Goal: Transaction & Acquisition: Book appointment/travel/reservation

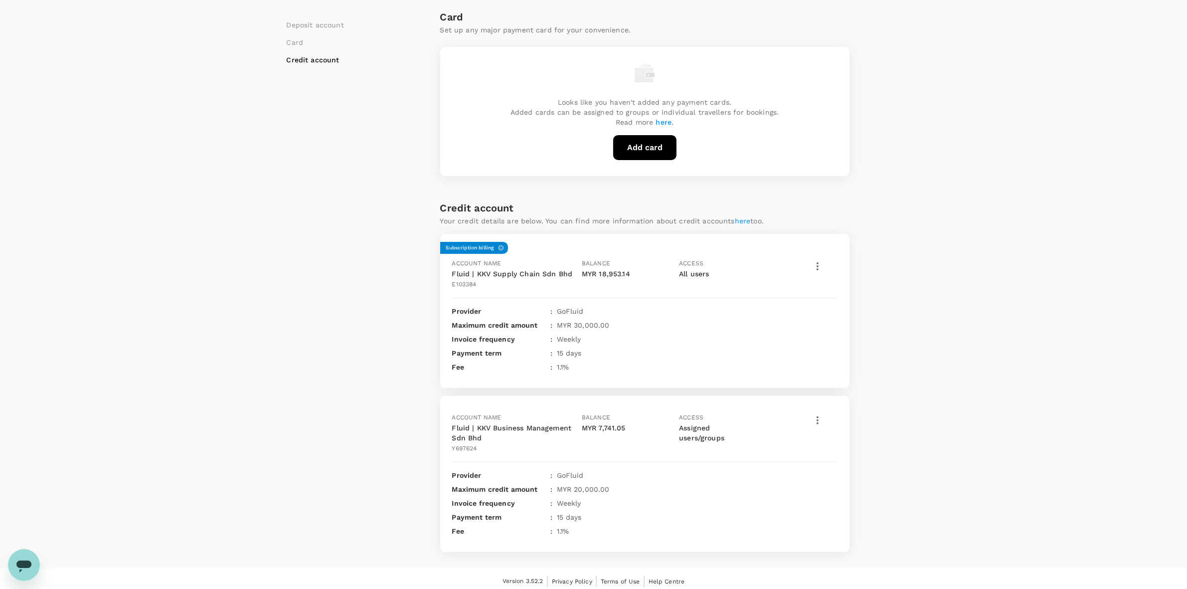
click at [690, 498] on div "Invoice frequency : Weekly" at bounding box center [644, 503] width 385 height 10
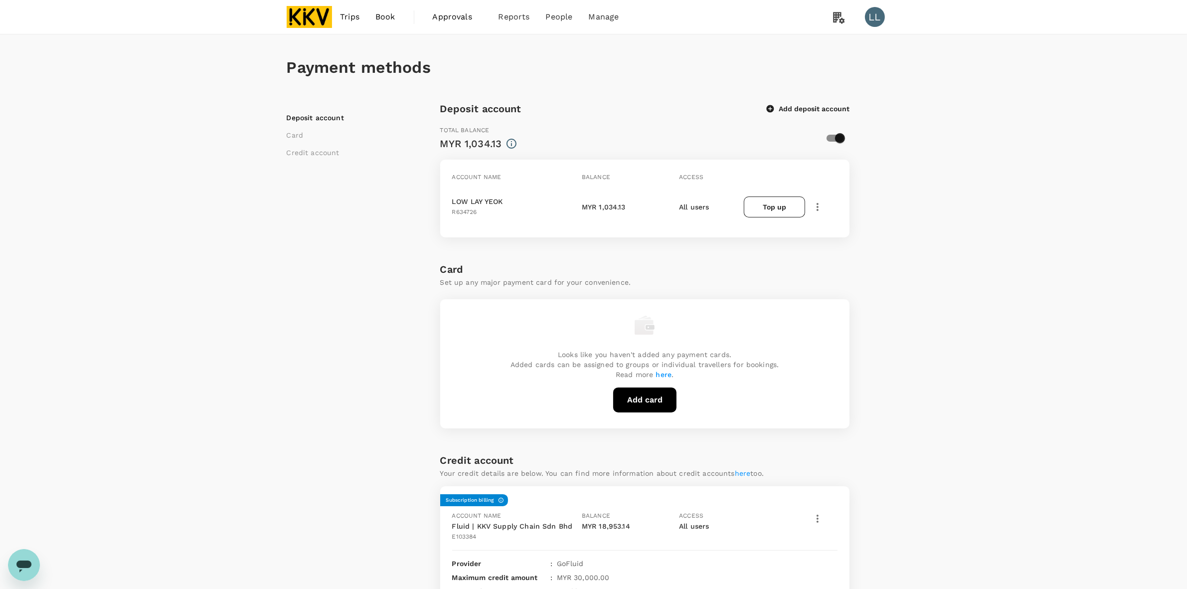
click at [315, 16] on img at bounding box center [310, 17] width 46 height 22
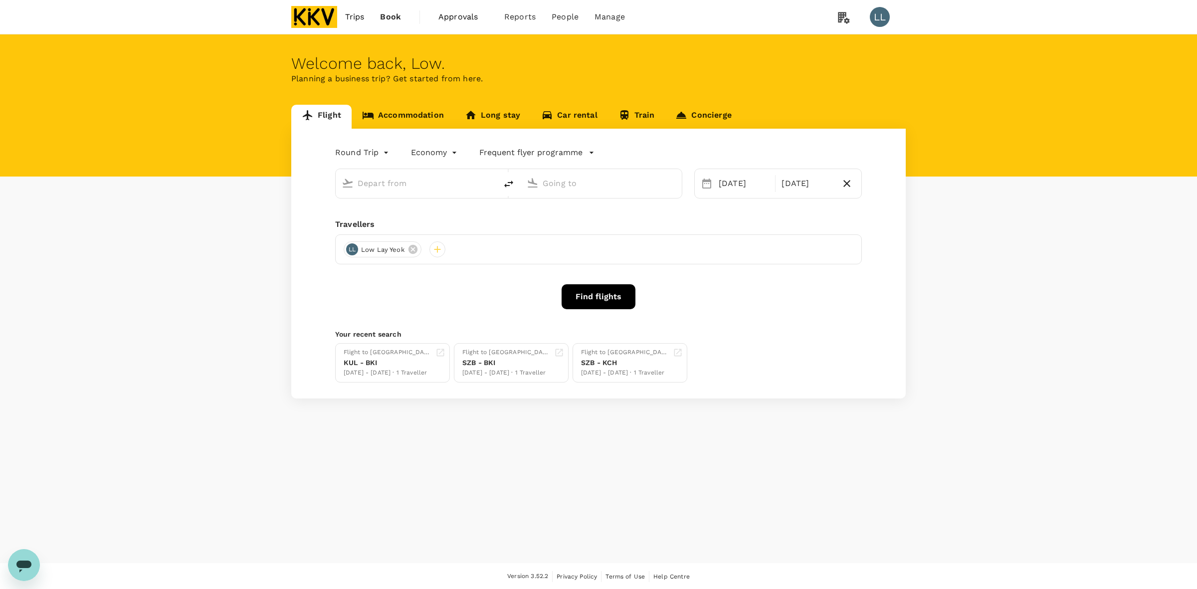
type input "Kuala Lumpur Intl ([GEOGRAPHIC_DATA])"
type input "Kota Kinabalu Intl (BKI)"
type input "Kuala Lumpur Intl ([GEOGRAPHIC_DATA])"
type input "Kota Kinabalu Intl (BKI)"
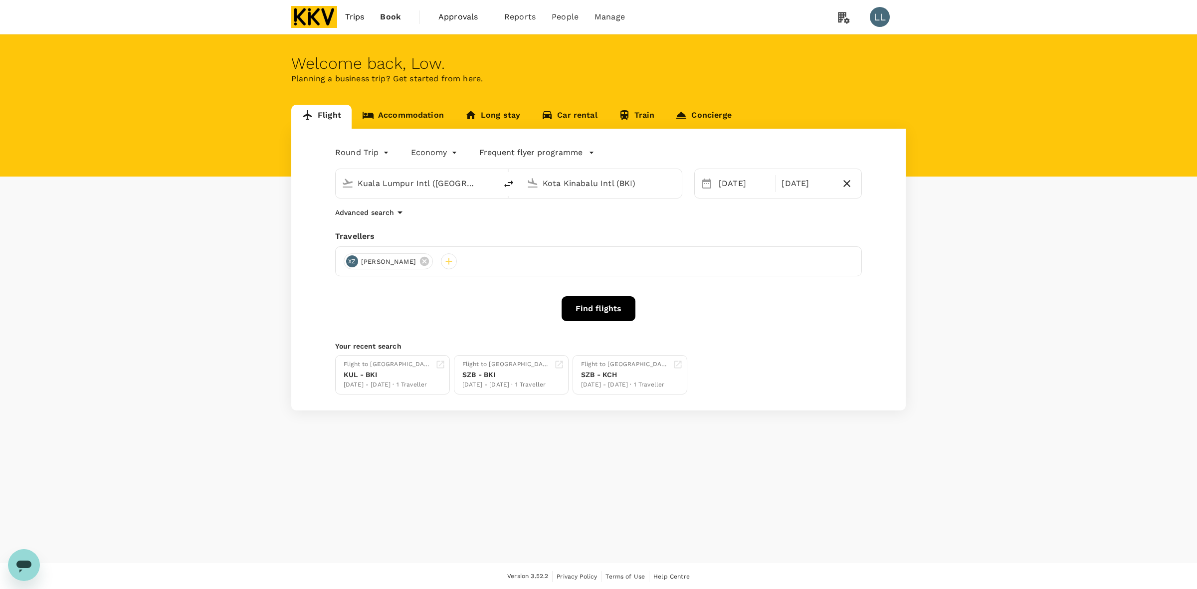
click at [537, 210] on div "Advanced search" at bounding box center [598, 212] width 527 height 12
click at [588, 311] on button "Find flights" at bounding box center [598, 308] width 74 height 25
